Goal: Task Accomplishment & Management: Use online tool/utility

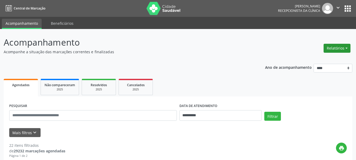
click at [338, 48] on button "Relatórios" at bounding box center [337, 48] width 27 height 9
click at [316, 58] on link "Agendamentos" at bounding box center [322, 59] width 57 height 7
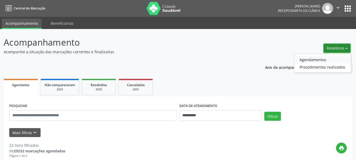
select select "*"
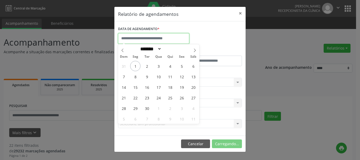
click at [133, 36] on input "text" at bounding box center [153, 38] width 71 height 11
click at [137, 65] on span "1" at bounding box center [135, 66] width 10 height 10
type input "**********"
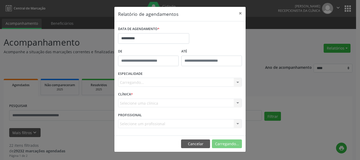
click at [142, 81] on div "Carregando... Nenhum resultado encontrado para: " " Não há nenhuma opção para s…" at bounding box center [180, 82] width 124 height 9
click at [239, 14] on button "×" at bounding box center [240, 13] width 11 height 13
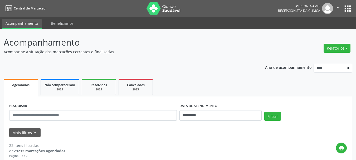
click at [339, 6] on icon "" at bounding box center [338, 8] width 6 height 6
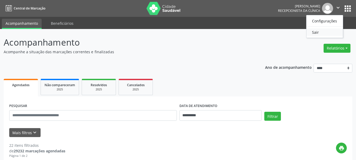
click at [317, 30] on link "Sair" at bounding box center [324, 31] width 36 height 7
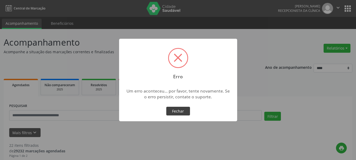
click at [176, 113] on button "Fechar" at bounding box center [178, 111] width 24 height 9
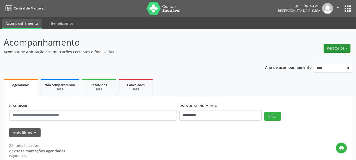
click at [334, 48] on button "Relatórios" at bounding box center [337, 48] width 27 height 9
click at [320, 60] on link "Agendamentos" at bounding box center [322, 59] width 57 height 7
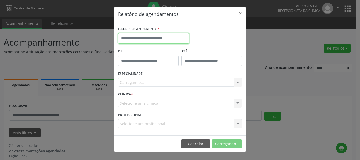
click at [161, 37] on input "text" at bounding box center [153, 38] width 71 height 11
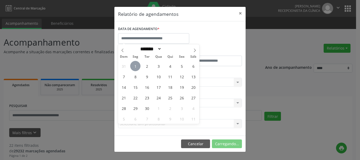
click at [135, 66] on span "1" at bounding box center [135, 66] width 10 height 10
type input "**********"
click at [135, 66] on span "1" at bounding box center [135, 66] width 10 height 10
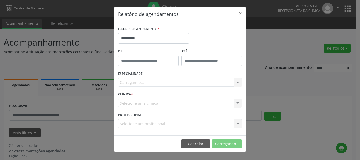
click at [131, 81] on div "Carregando... Nenhum resultado encontrado para: " " Não há nenhuma opção para s…" at bounding box center [180, 82] width 124 height 9
click at [216, 82] on div "Seleciona uma especialidade" at bounding box center [180, 82] width 124 height 9
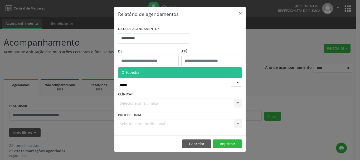
type input "******"
click at [126, 70] on span "Ortopedia" at bounding box center [130, 72] width 18 height 5
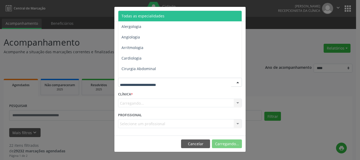
click at [145, 15] on span "Todas as especialidades" at bounding box center [142, 15] width 43 height 5
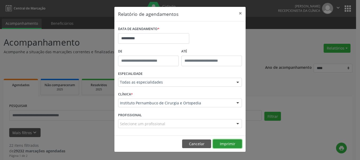
click at [225, 145] on button "Imprimir" at bounding box center [227, 143] width 29 height 9
